Goal: Information Seeking & Learning: Learn about a topic

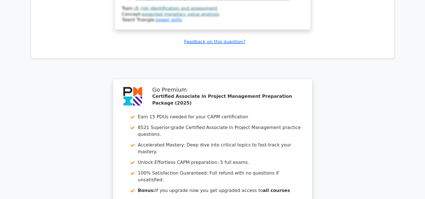
scroll to position [1288, 0]
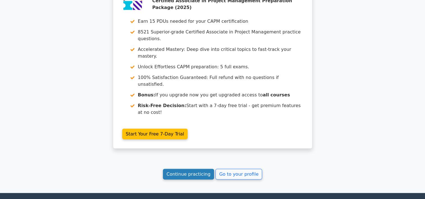
click at [194, 169] on link "Continue practicing" at bounding box center [188, 174] width 51 height 11
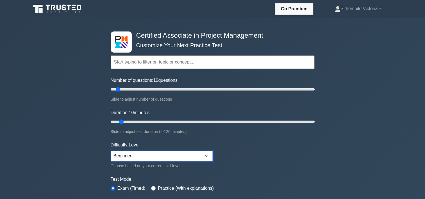
click at [208, 154] on select "Beginner Intermediate Expert" at bounding box center [162, 156] width 102 height 11
select select "intermediate"
click at [111, 151] on select "Beginner Intermediate Expert" at bounding box center [162, 156] width 102 height 11
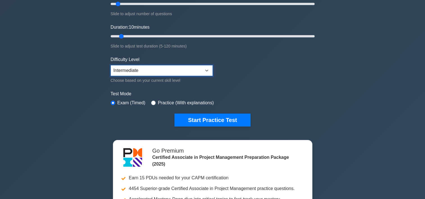
scroll to position [89, 0]
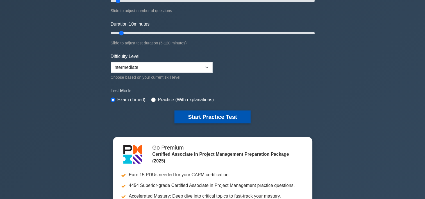
click at [208, 110] on button "Start Practice Test" at bounding box center [213, 116] width 76 height 13
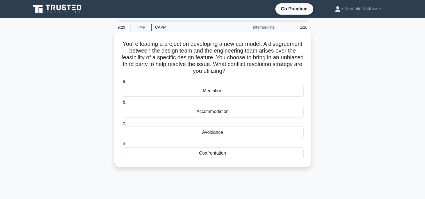
click at [214, 90] on div "Mediation" at bounding box center [213, 91] width 182 height 12
click at [122, 83] on input "a. Mediation" at bounding box center [122, 82] width 0 height 4
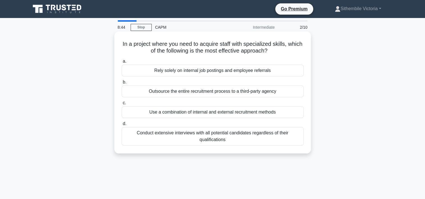
click at [240, 111] on div "Use a combination of internal and external recruitment methods" at bounding box center [213, 112] width 182 height 12
click at [122, 105] on input "c. Use a combination of internal and external recruitment methods" at bounding box center [122, 103] width 0 height 4
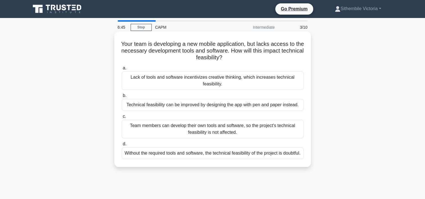
click at [215, 83] on div "Lack of tools and software incentivizes creative thinking, which increases tech…" at bounding box center [213, 80] width 182 height 19
click at [122, 70] on input "a. Lack of tools and software incentivizes creative thinking, which increases t…" at bounding box center [122, 68] width 0 height 4
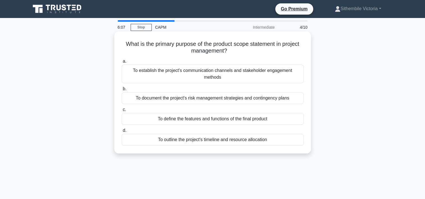
click at [244, 120] on div "To define the features and functions of the final product" at bounding box center [213, 119] width 182 height 12
click at [122, 112] on input "c. To define the features and functions of the final product" at bounding box center [122, 110] width 0 height 4
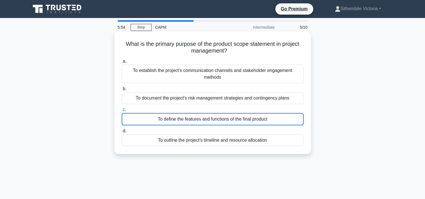
click at [267, 121] on div "To define the features and functions of the final product" at bounding box center [213, 119] width 182 height 12
click at [122, 112] on input "c. To define the features and functions of the final product" at bounding box center [122, 110] width 0 height 4
click at [219, 121] on div "To define the features and functions of the final product" at bounding box center [213, 119] width 182 height 12
click at [122, 112] on input "c. To define the features and functions of the final product" at bounding box center [122, 110] width 0 height 4
click at [265, 118] on div "To define the features and functions of the final product" at bounding box center [213, 119] width 182 height 12
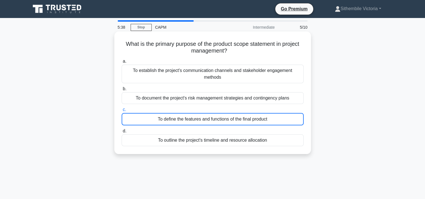
click at [122, 112] on input "c. To define the features and functions of the final product" at bounding box center [122, 110] width 0 height 4
click at [265, 118] on div "To define the features and functions of the final product" at bounding box center [213, 119] width 182 height 12
click at [122, 112] on input "c. To define the features and functions of the final product" at bounding box center [122, 110] width 0 height 4
click at [122, 129] on input "d. To outline the project's timeline and resource allocation" at bounding box center [122, 131] width 0 height 4
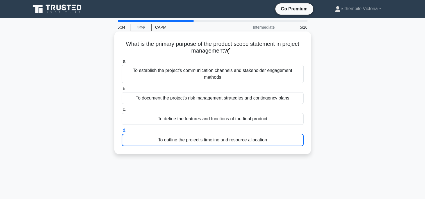
click at [122, 108] on input "c. To define the features and functions of the final product" at bounding box center [122, 110] width 0 height 4
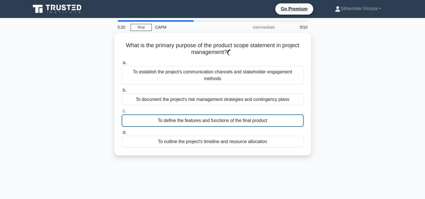
click at [360, 127] on div "What is the primary purpose of the product scope statement in project managemen…" at bounding box center [212, 97] width 371 height 129
click at [141, 30] on link "Stop" at bounding box center [141, 27] width 21 height 7
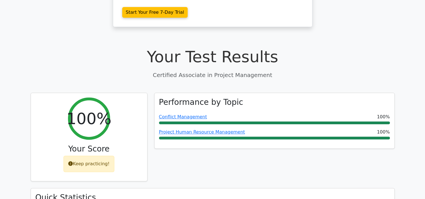
scroll to position [172, 0]
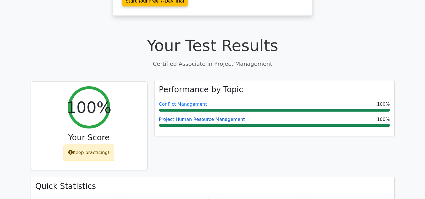
click at [178, 117] on link "Project Human Resource Management" at bounding box center [202, 119] width 86 height 5
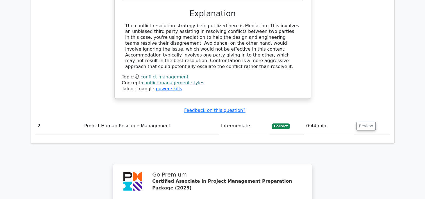
scroll to position [597, 0]
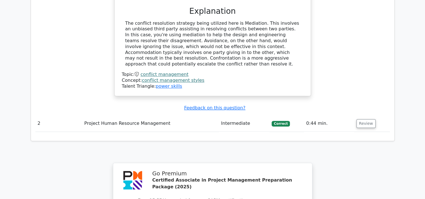
click at [279, 121] on span "Correct" at bounding box center [281, 124] width 18 height 6
click at [371, 119] on button "Review" at bounding box center [366, 123] width 19 height 9
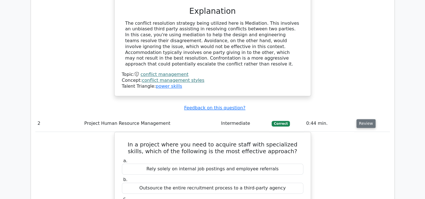
click at [371, 119] on button "Review" at bounding box center [366, 123] width 19 height 9
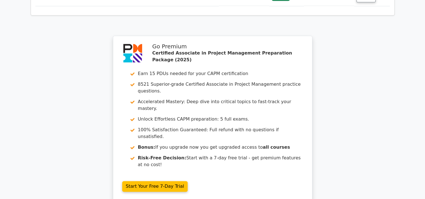
scroll to position [785, 0]
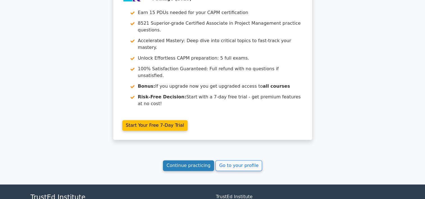
click at [189, 160] on link "Continue practicing" at bounding box center [188, 165] width 51 height 11
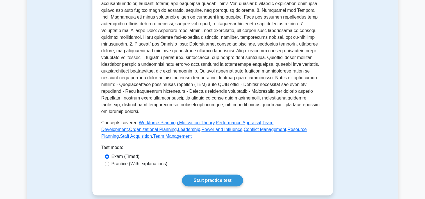
scroll to position [183, 0]
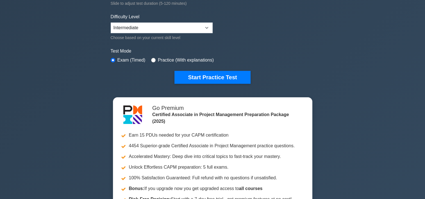
scroll to position [122, 0]
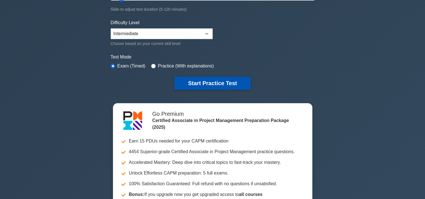
click at [212, 82] on button "Start Practice Test" at bounding box center [213, 83] width 76 height 13
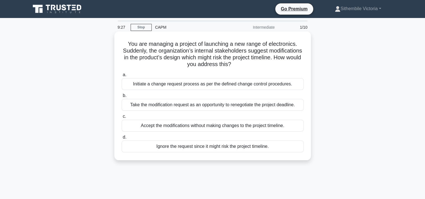
click at [184, 84] on div "Initiate a change request process as per the defined change control procedures." at bounding box center [213, 84] width 182 height 12
click at [122, 77] on input "a. Initiate a change request process as per the defined change control procedur…" at bounding box center [122, 75] width 0 height 4
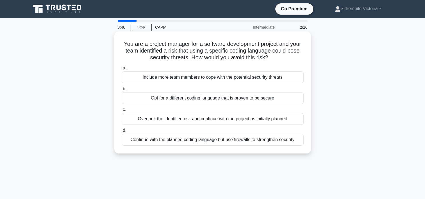
click at [237, 99] on div "Opt for a different coding language that is proven to be secure" at bounding box center [213, 98] width 182 height 12
click at [122, 91] on input "b. Opt for a different coding language that is proven to be secure" at bounding box center [122, 89] width 0 height 4
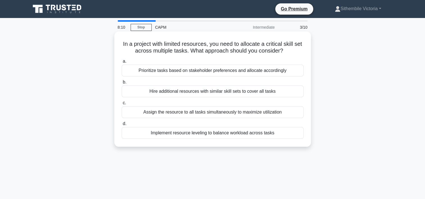
click at [218, 133] on div "Implement resource leveling to balance workload across tasks" at bounding box center [213, 133] width 182 height 12
click at [122, 126] on input "d. Implement resource leveling to balance workload across tasks" at bounding box center [122, 124] width 0 height 4
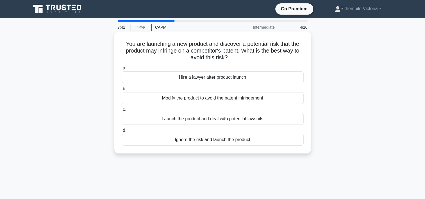
click at [228, 96] on div "Modify the product to avoid the patent infringement" at bounding box center [213, 98] width 182 height 12
click at [122, 91] on input "b. Modify the product to avoid the patent infringement" at bounding box center [122, 89] width 0 height 4
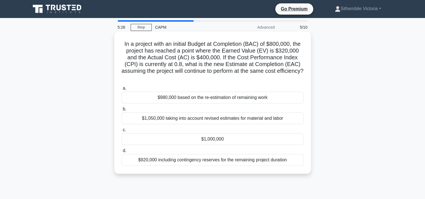
click at [213, 117] on div "$1,050,000 taking into account revised estimates for material and labor" at bounding box center [213, 118] width 182 height 12
click at [122, 111] on input "b. $1,050,000 taking into account revised estimates for material and labor" at bounding box center [122, 109] width 0 height 4
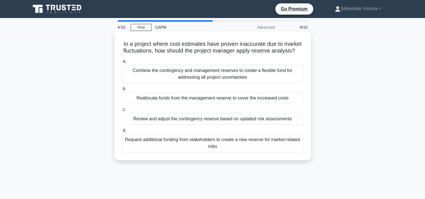
click at [186, 125] on div "Review and adjust the contingency reserve based on updated risk assessments" at bounding box center [213, 119] width 182 height 12
click at [122, 112] on input "c. Review and adjust the contingency reserve based on updated risk assessments" at bounding box center [122, 110] width 0 height 4
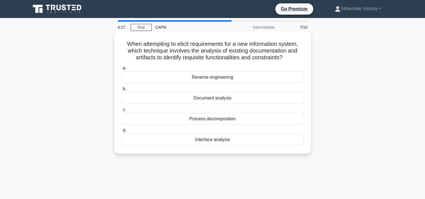
click at [223, 119] on div "Process decomposition" at bounding box center [213, 119] width 182 height 12
click at [122, 112] on input "c. Process decomposition" at bounding box center [122, 110] width 0 height 4
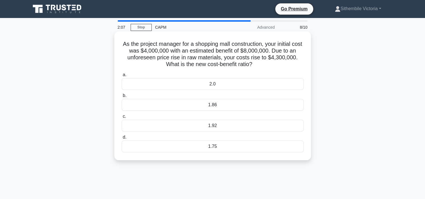
click at [210, 125] on div "1.92" at bounding box center [213, 126] width 182 height 12
click at [122, 118] on input "c. 1.92" at bounding box center [122, 117] width 0 height 4
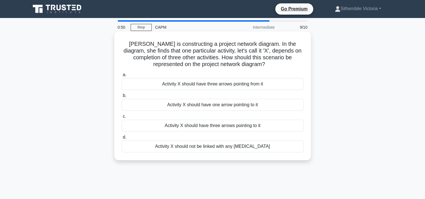
click at [218, 126] on div "Activity X should have three arrows pointing to it" at bounding box center [213, 126] width 182 height 12
click at [122, 118] on input "c. Activity X should have three arrows pointing to it" at bounding box center [122, 117] width 0 height 4
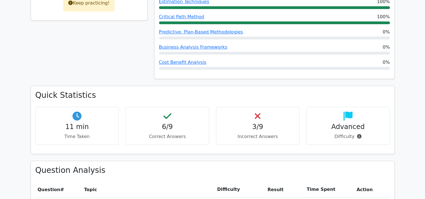
scroll to position [300, 0]
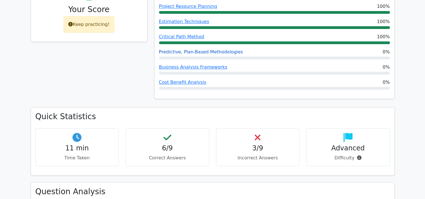
click at [193, 49] on link "Predictive, Plan-Based Methodologies" at bounding box center [201, 51] width 84 height 5
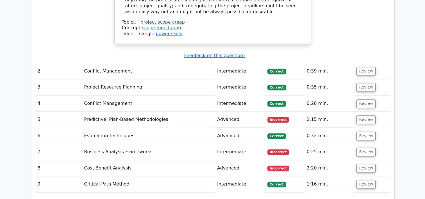
scroll to position [746, 0]
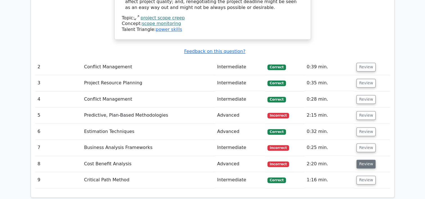
click at [365, 160] on button "Review" at bounding box center [366, 164] width 19 height 9
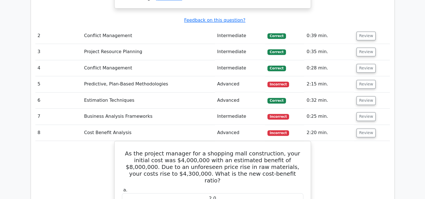
scroll to position [780, 0]
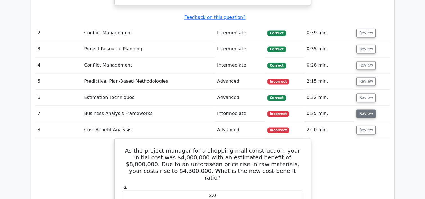
click at [366, 109] on button "Review" at bounding box center [366, 113] width 19 height 9
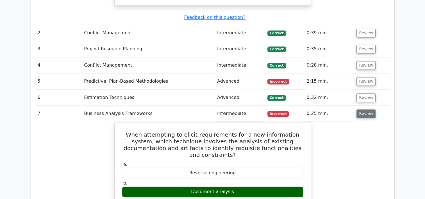
click at [366, 109] on button "Review" at bounding box center [366, 113] width 19 height 9
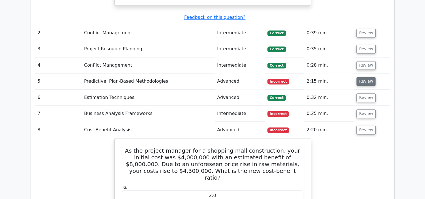
click at [361, 77] on button "Review" at bounding box center [366, 81] width 19 height 9
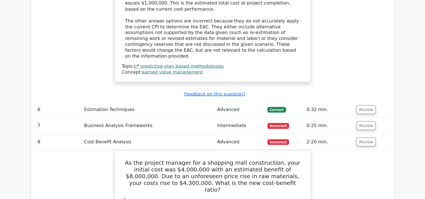
scroll to position [1479, 0]
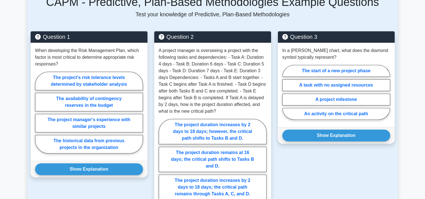
scroll to position [409, 0]
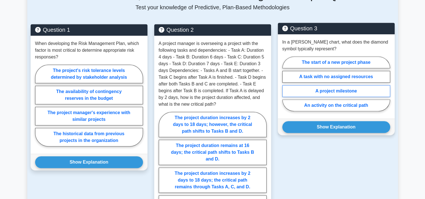
click at [337, 90] on label "A project milestone" at bounding box center [336, 91] width 108 height 12
click at [286, 87] on input "A project milestone" at bounding box center [284, 86] width 4 height 4
radio input "true"
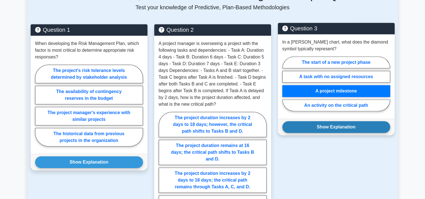
click at [341, 126] on button "Show Explanation" at bounding box center [336, 127] width 108 height 12
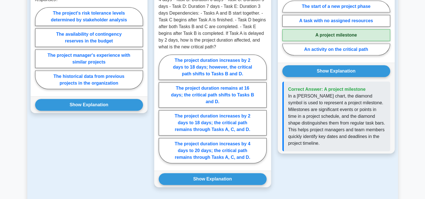
scroll to position [468, 0]
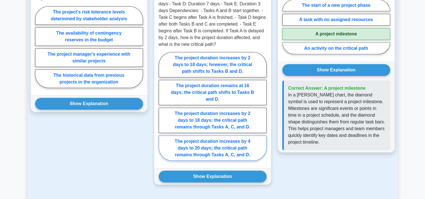
click at [183, 144] on label "The project duration increases by 4 days to 20 days; the critical path remains …" at bounding box center [213, 147] width 108 height 25
click at [162, 110] on input "The project duration increases by 4 days to 20 days; the critical path remains …" at bounding box center [161, 108] width 4 height 4
radio input "true"
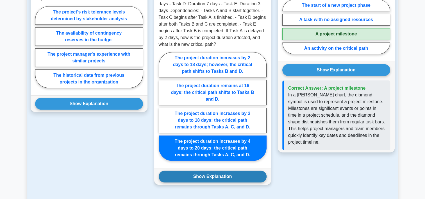
click at [231, 175] on button "Show Explanation" at bounding box center [213, 177] width 108 height 12
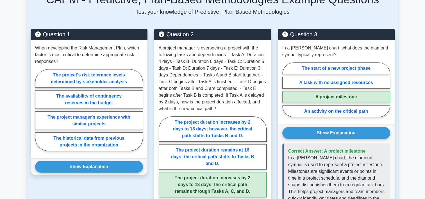
scroll to position [398, 0]
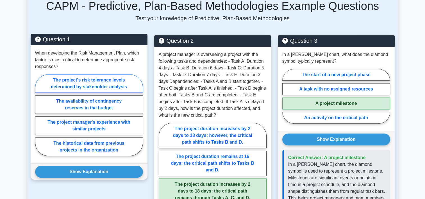
click at [128, 85] on label "The project's risk tolerance levels determined by stakeholder analysis" at bounding box center [89, 83] width 108 height 19
click at [39, 115] on input "The project's risk tolerance levels determined by stakeholder analysis" at bounding box center [37, 117] width 4 height 4
radio input "true"
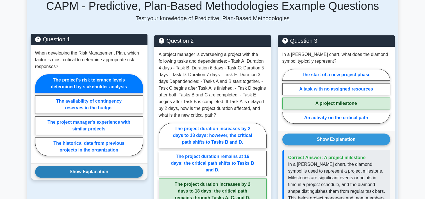
click at [95, 174] on button "Show Explanation" at bounding box center [89, 172] width 108 height 12
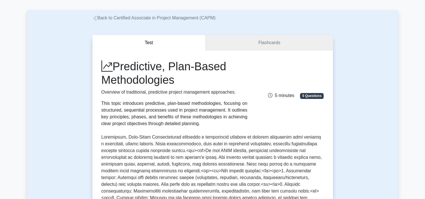
scroll to position [0, 0]
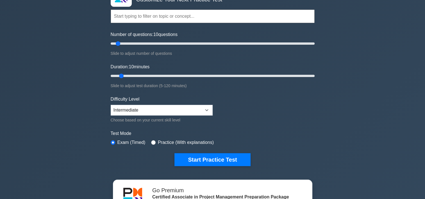
scroll to position [40, 0]
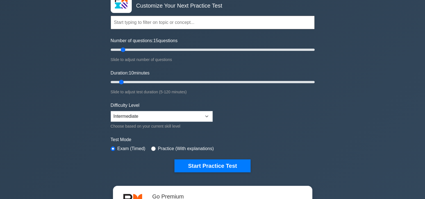
drag, startPoint x: 119, startPoint y: 49, endPoint x: 122, endPoint y: 50, distance: 3.7
type input "15"
click at [122, 50] on input "Number of questions: 15 questions" at bounding box center [213, 49] width 204 height 7
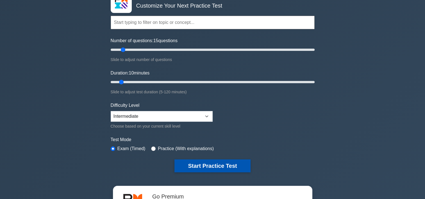
click at [211, 164] on button "Start Practice Test" at bounding box center [213, 165] width 76 height 13
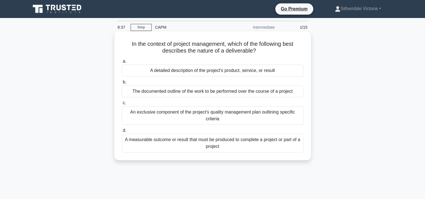
click at [241, 73] on div "A detailed description of the project's product, service, or result" at bounding box center [213, 71] width 182 height 12
click at [122, 63] on input "a. A detailed description of the project's product, service, or result" at bounding box center [122, 62] width 0 height 4
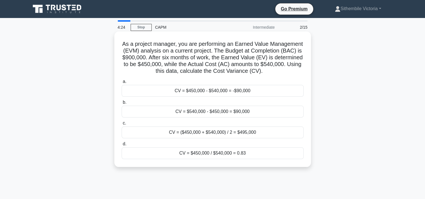
click at [249, 97] on div "CV = $450,000 - $540,000 = -$90,000" at bounding box center [213, 91] width 182 height 12
click at [122, 83] on input "a. CV = $450,000 - $540,000 = -$90,000" at bounding box center [122, 82] width 0 height 4
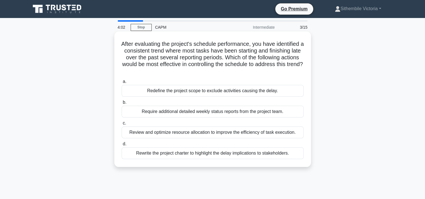
click at [212, 134] on div "Review and optimize resource allocation to improve the efficiency of task execu…" at bounding box center [213, 132] width 182 height 12
click at [122, 125] on input "c. Review and optimize resource allocation to improve the efficiency of task ex…" at bounding box center [122, 123] width 0 height 4
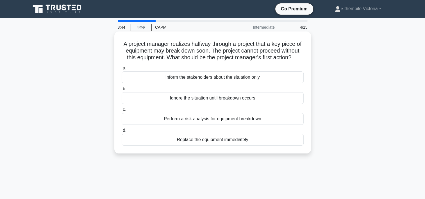
click at [242, 125] on div "Perform a risk analysis for equipment breakdown" at bounding box center [213, 119] width 182 height 12
click at [122, 112] on input "c. Perform a risk analysis for equipment breakdown" at bounding box center [122, 110] width 0 height 4
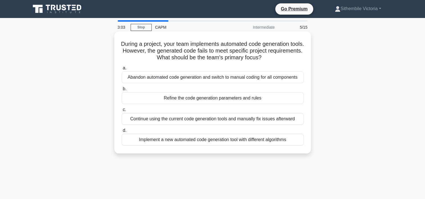
click at [201, 99] on div "Refine the code generation parameters and rules" at bounding box center [213, 98] width 182 height 12
click at [122, 91] on input "b. Refine the code generation parameters and rules" at bounding box center [122, 89] width 0 height 4
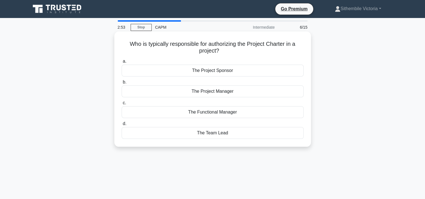
click at [224, 70] on div "The Project Sponsor" at bounding box center [213, 71] width 182 height 12
click at [122, 63] on input "a. The Project Sponsor" at bounding box center [122, 62] width 0 height 4
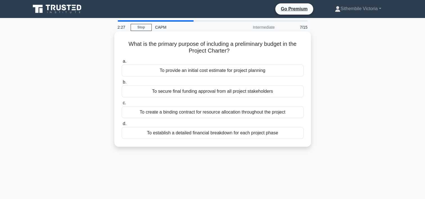
click at [238, 71] on div "To provide an initial cost estimate for project planning" at bounding box center [213, 71] width 182 height 12
click at [122, 63] on input "a. To provide an initial cost estimate for project planning" at bounding box center [122, 62] width 0 height 4
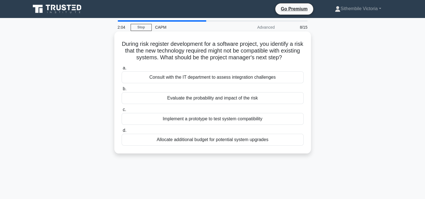
click at [244, 99] on div "Evaluate the probability and impact of the risk" at bounding box center [213, 98] width 182 height 12
click at [122, 91] on input "b. Evaluate the probability and impact of the risk" at bounding box center [122, 89] width 0 height 4
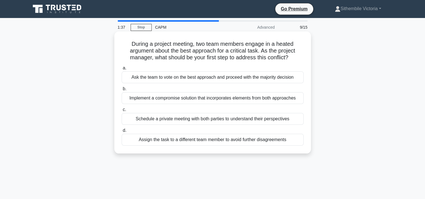
click at [191, 102] on div "Implement a compromise solution that incorporates elements from both approaches" at bounding box center [213, 98] width 182 height 12
click at [122, 91] on input "b. Implement a compromise solution that incorporates elements from both approac…" at bounding box center [122, 89] width 0 height 4
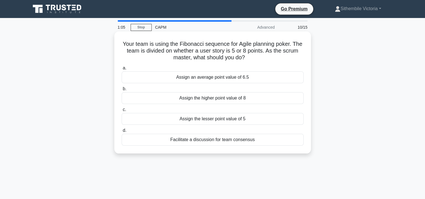
click at [221, 98] on div "Assign the higher point value of 8" at bounding box center [213, 98] width 182 height 12
click at [122, 91] on input "b. Assign the higher point value of 8" at bounding box center [122, 89] width 0 height 4
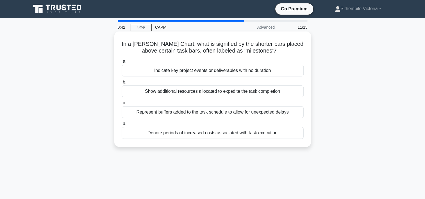
click at [256, 72] on div "Indicate key project events or deliverables with no duration" at bounding box center [213, 71] width 182 height 12
click at [122, 63] on input "a. Indicate key project events or deliverables with no duration" at bounding box center [122, 62] width 0 height 4
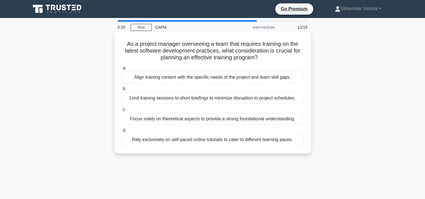
click at [308, 90] on div "As a project manager overseeing a team that requires training on the latest sof…" at bounding box center [213, 92] width 192 height 117
click at [261, 80] on div "Align training content with the specific needs of the project and team skill ga…" at bounding box center [213, 77] width 182 height 12
click at [122, 70] on input "a. Align training content with the specific needs of the project and team skill…" at bounding box center [122, 68] width 0 height 4
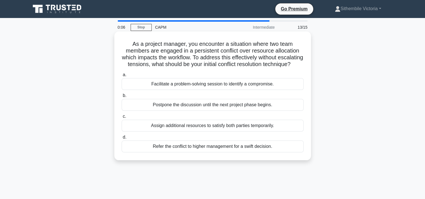
click at [252, 90] on div "Facilitate a problem-solving session to identify a compromise." at bounding box center [213, 84] width 182 height 12
click at [122, 77] on input "a. Facilitate a problem-solving session to identify a compromise." at bounding box center [122, 75] width 0 height 4
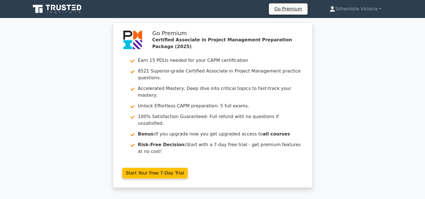
click at [398, 106] on div "Go Premium Certified Associate in Project Management Preparation Package (2025)…" at bounding box center [212, 108] width 425 height 172
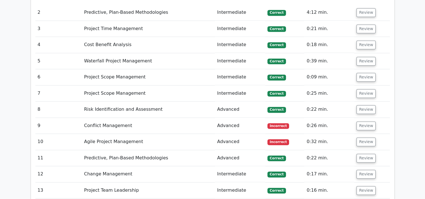
scroll to position [834, 0]
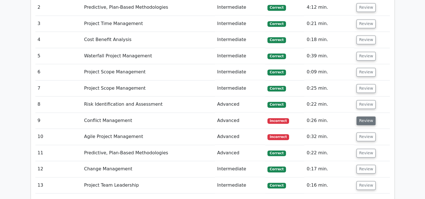
click at [368, 116] on button "Review" at bounding box center [366, 120] width 19 height 9
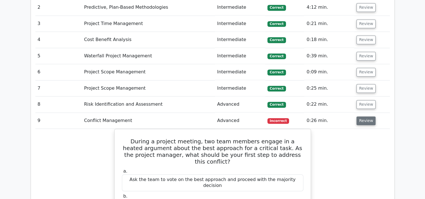
click at [368, 116] on button "Review" at bounding box center [366, 120] width 19 height 9
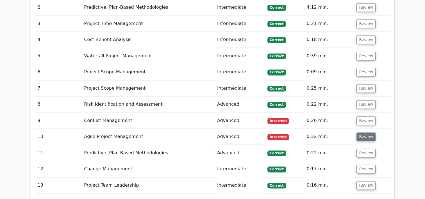
click at [366, 132] on button "Review" at bounding box center [366, 136] width 19 height 9
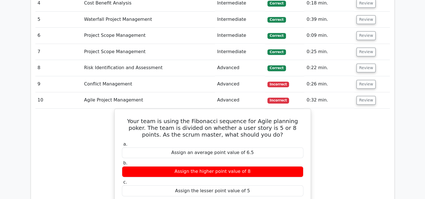
scroll to position [898, 0]
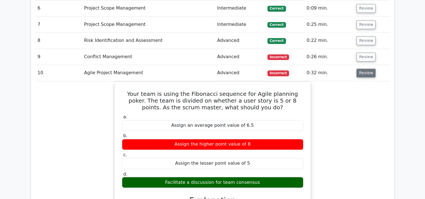
click at [361, 69] on button "Review" at bounding box center [366, 73] width 19 height 9
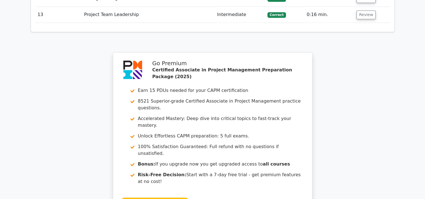
scroll to position [1066, 0]
